Goal: Task Accomplishment & Management: Complete application form

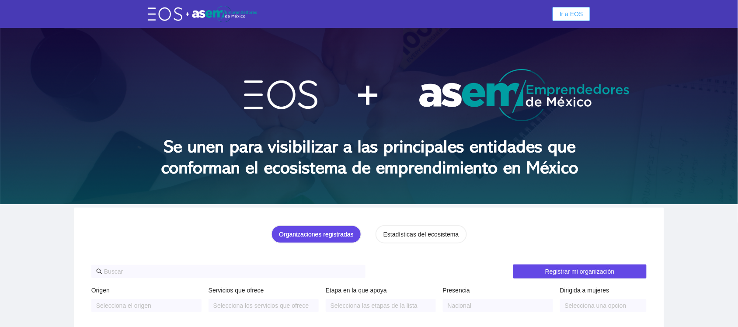
click at [578, 18] on span "Ir a EOS" at bounding box center [571, 14] width 24 height 10
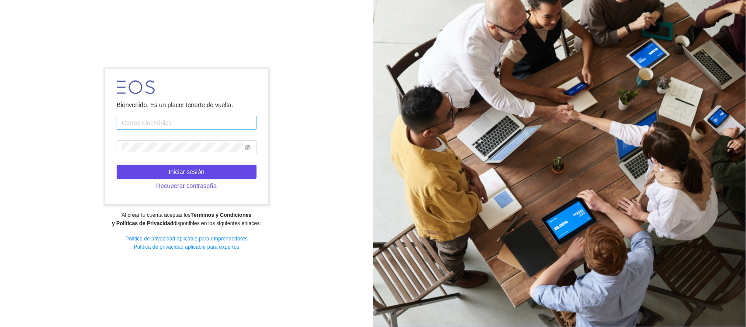
click at [196, 125] on input "text" at bounding box center [187, 123] width 140 height 14
type input "[EMAIL_ADDRESS][DOMAIN_NAME]"
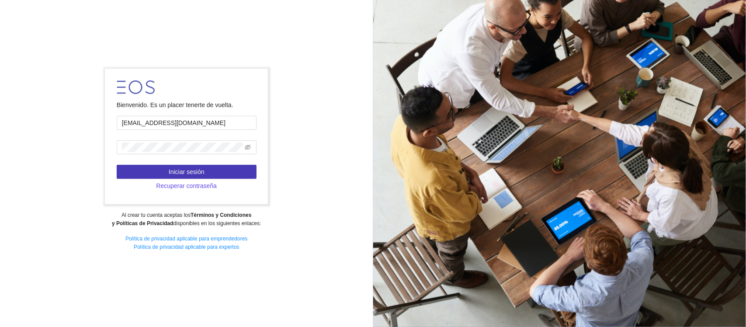
click at [203, 170] on span "Iniciar sesión" at bounding box center [187, 172] width 36 height 10
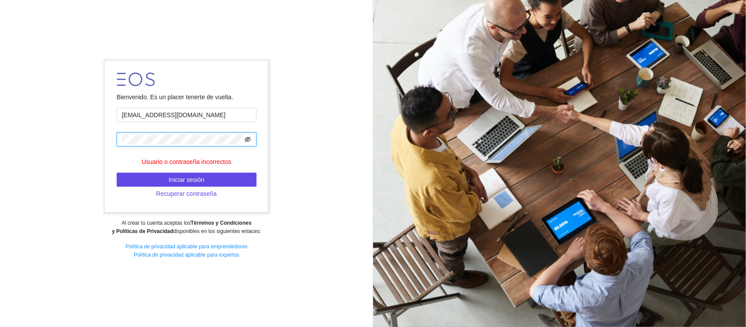
click at [250, 139] on icon "eye-invisible" at bounding box center [248, 139] width 6 height 5
click at [250, 139] on icon "eye" at bounding box center [248, 139] width 6 height 4
click at [198, 176] on span "Iniciar sesión" at bounding box center [187, 180] width 36 height 10
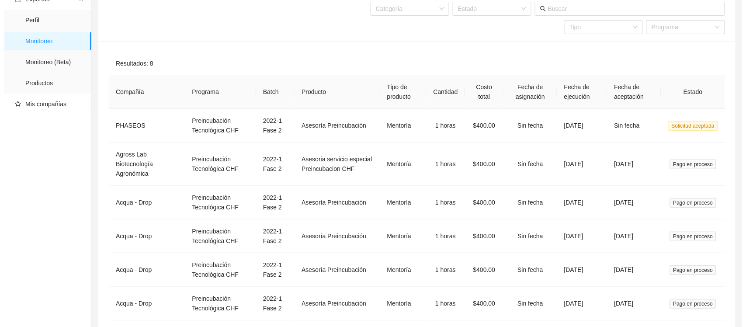
scroll to position [55, 0]
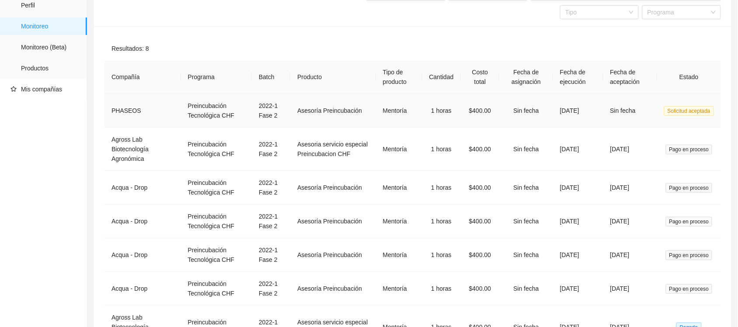
click at [688, 113] on span "Solicitud aceptada" at bounding box center [689, 111] width 50 height 10
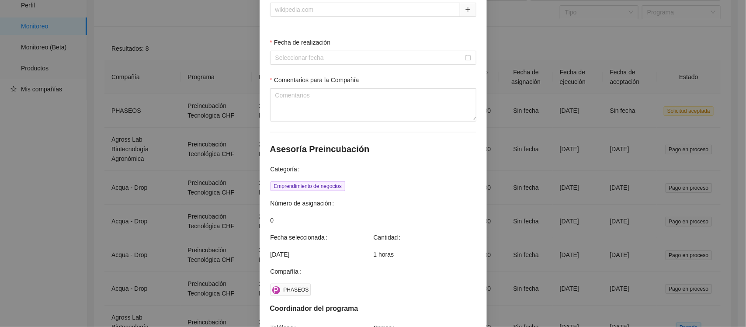
scroll to position [138, 0]
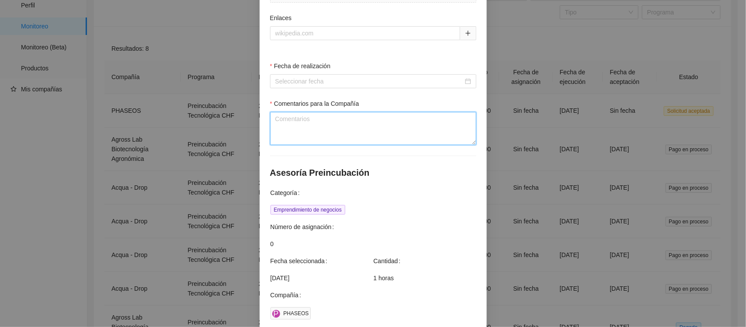
click at [282, 121] on textarea "Comentarios para la Compañía" at bounding box center [373, 128] width 206 height 33
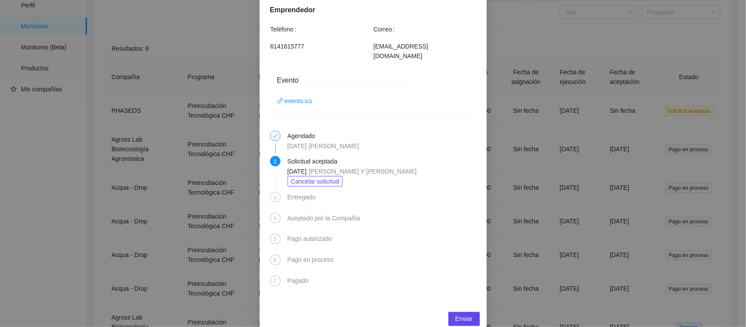
scroll to position [520, 0]
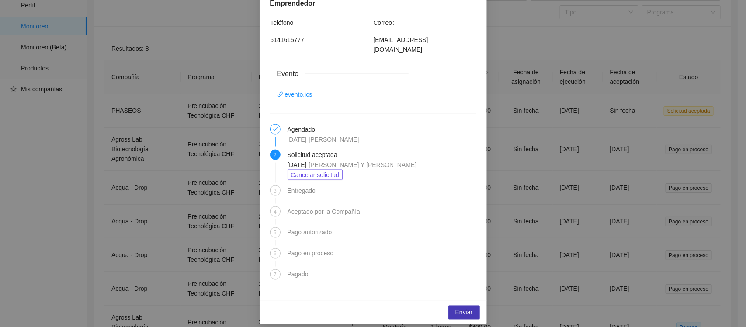
type textarea "NO SE HA CHECADO LA PARTE FINANCIERA"
click at [460, 308] on span "Enviar" at bounding box center [463, 313] width 17 height 10
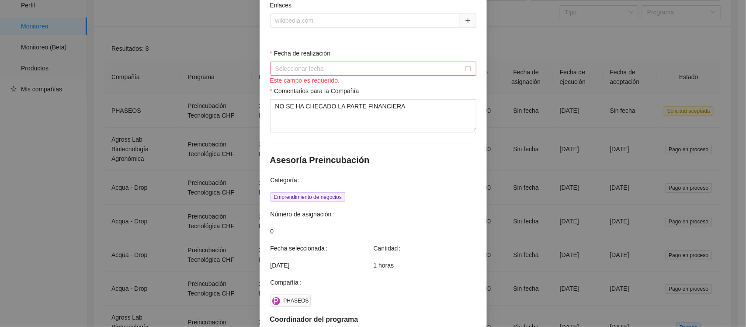
scroll to position [138, 0]
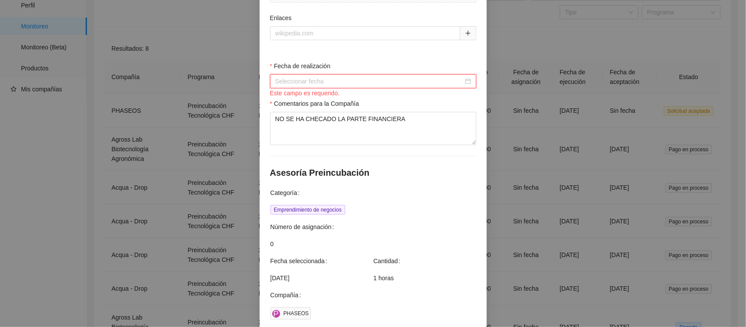
click at [294, 83] on input "Fecha de realización" at bounding box center [369, 81] width 188 height 10
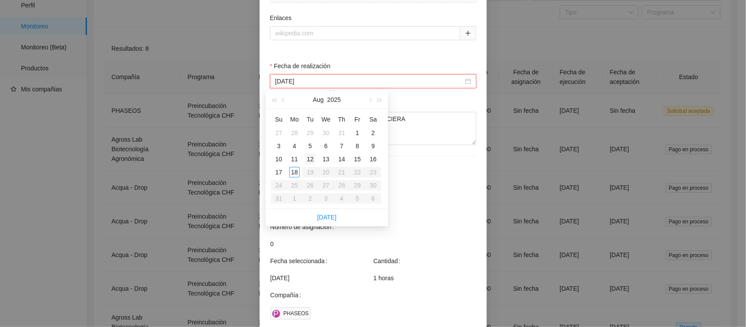
type input "12 de August de 2025"
type input "14 de August de 2025"
type input "11 de August de 2025"
click at [296, 161] on div "11" at bounding box center [294, 159] width 10 height 10
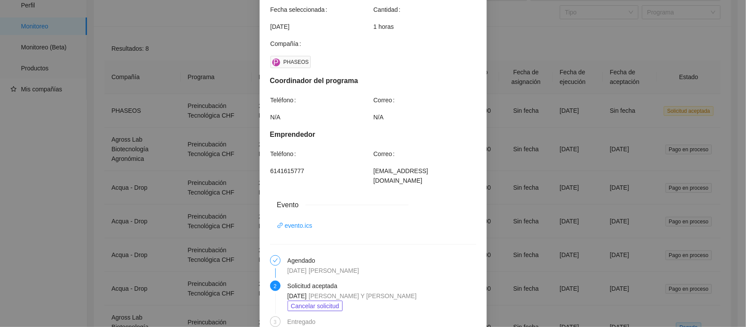
scroll to position [520, 0]
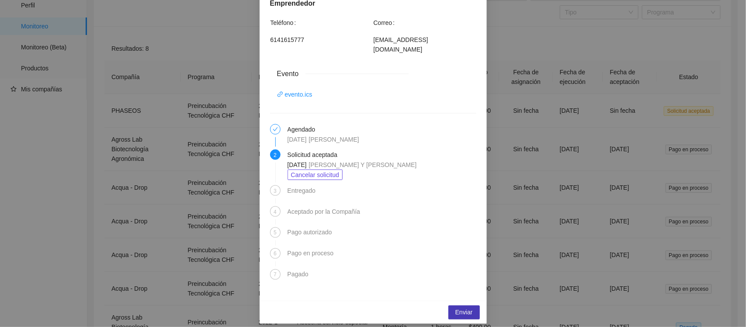
click at [457, 308] on span "Enviar" at bounding box center [463, 313] width 17 height 10
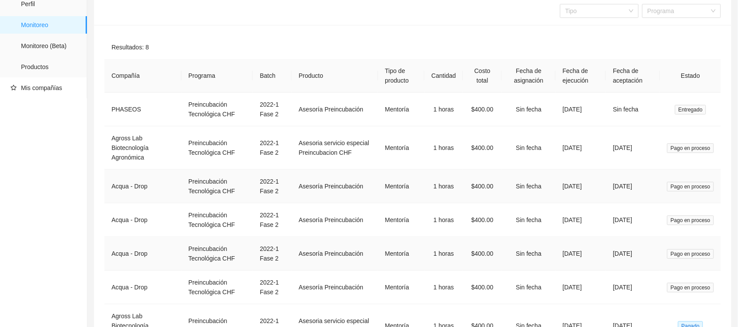
scroll to position [1, 0]
